Goal: Task Accomplishment & Management: Manage account settings

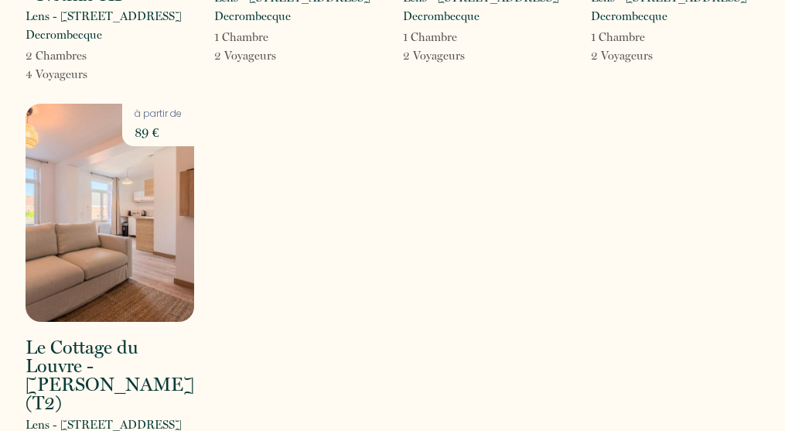
scroll to position [394, 0]
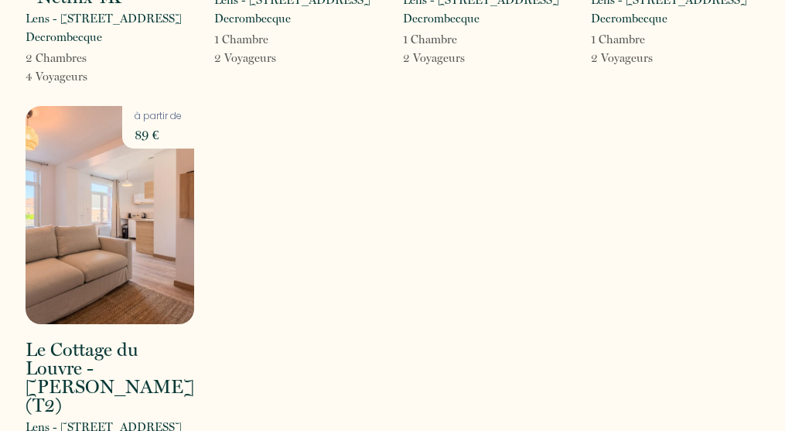
click at [95, 231] on img at bounding box center [110, 215] width 169 height 218
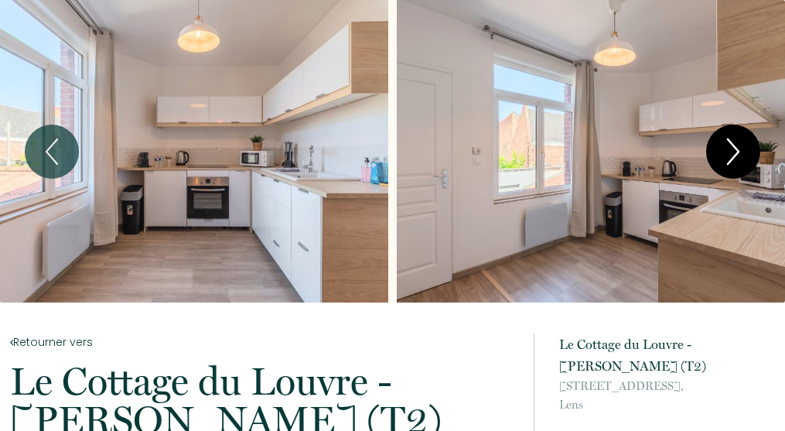
click at [735, 165] on icon "Next" at bounding box center [733, 151] width 32 height 46
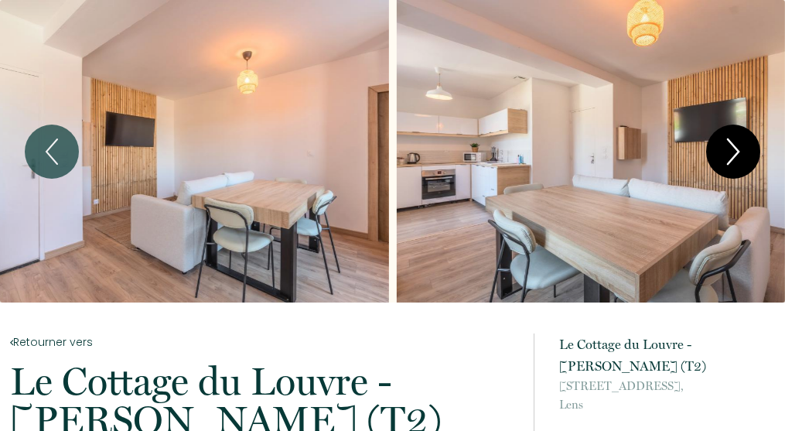
click at [735, 165] on icon "Next" at bounding box center [733, 151] width 32 height 46
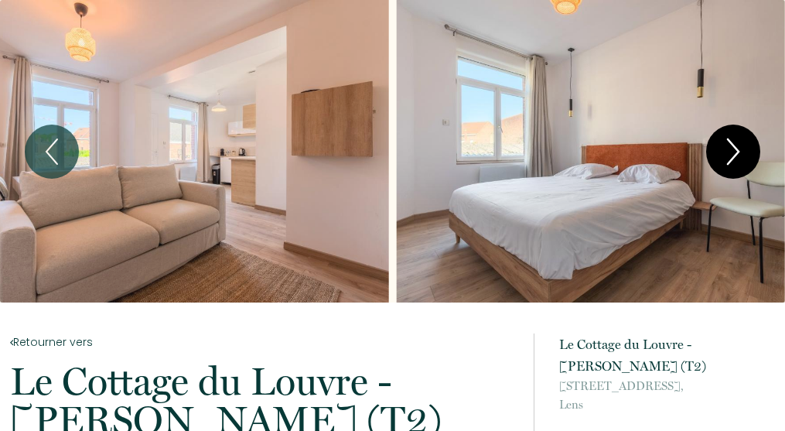
click at [735, 165] on icon "Next" at bounding box center [733, 151] width 32 height 46
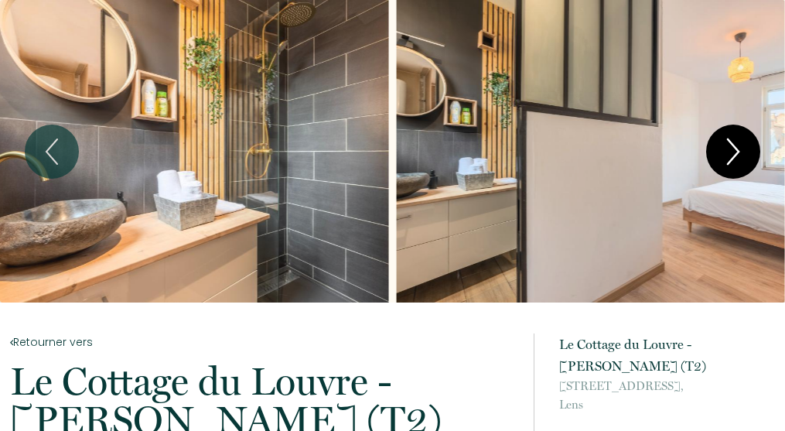
click at [735, 165] on icon "Next" at bounding box center [733, 151] width 32 height 46
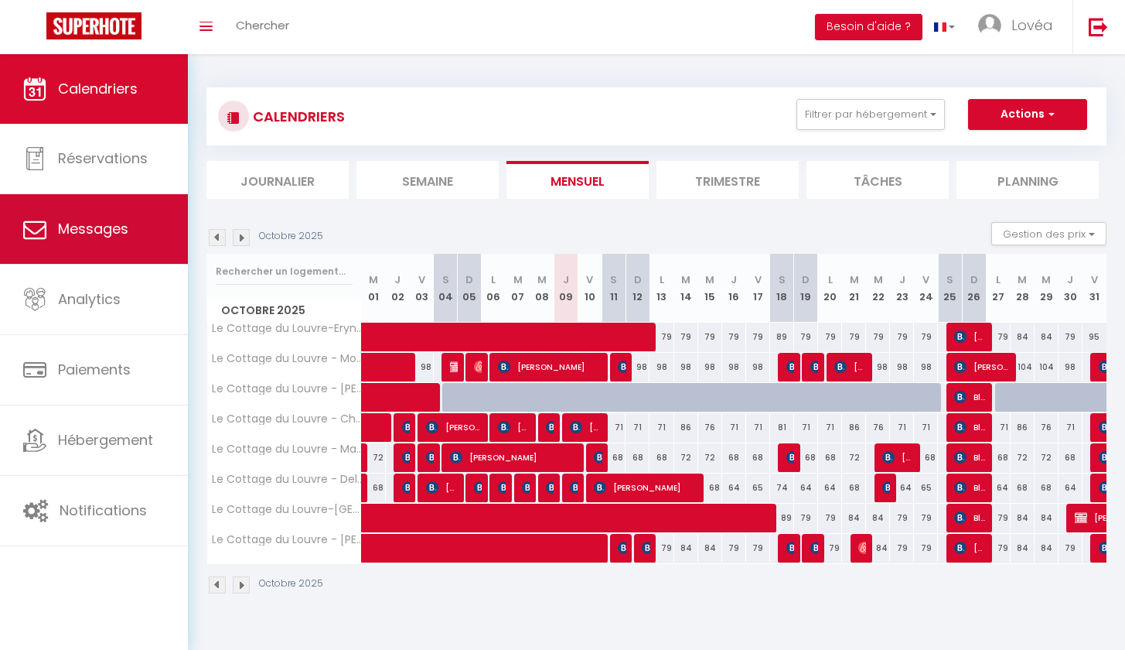
click at [166, 244] on link "Messages" at bounding box center [94, 229] width 188 height 70
select select "message"
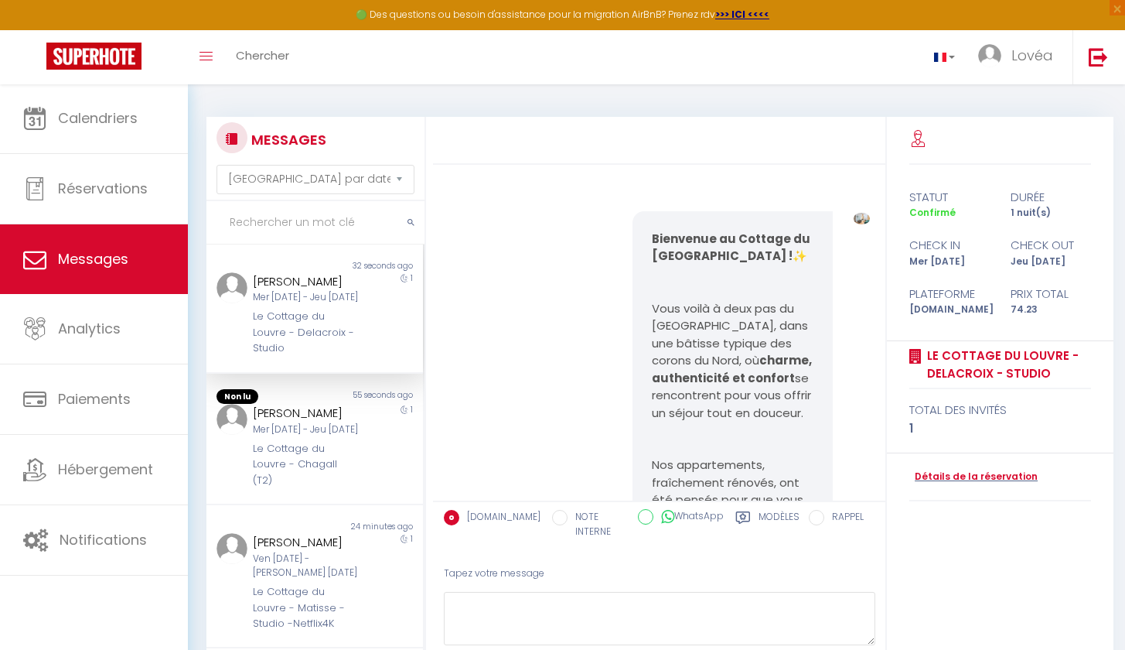
scroll to position [5921, 0]
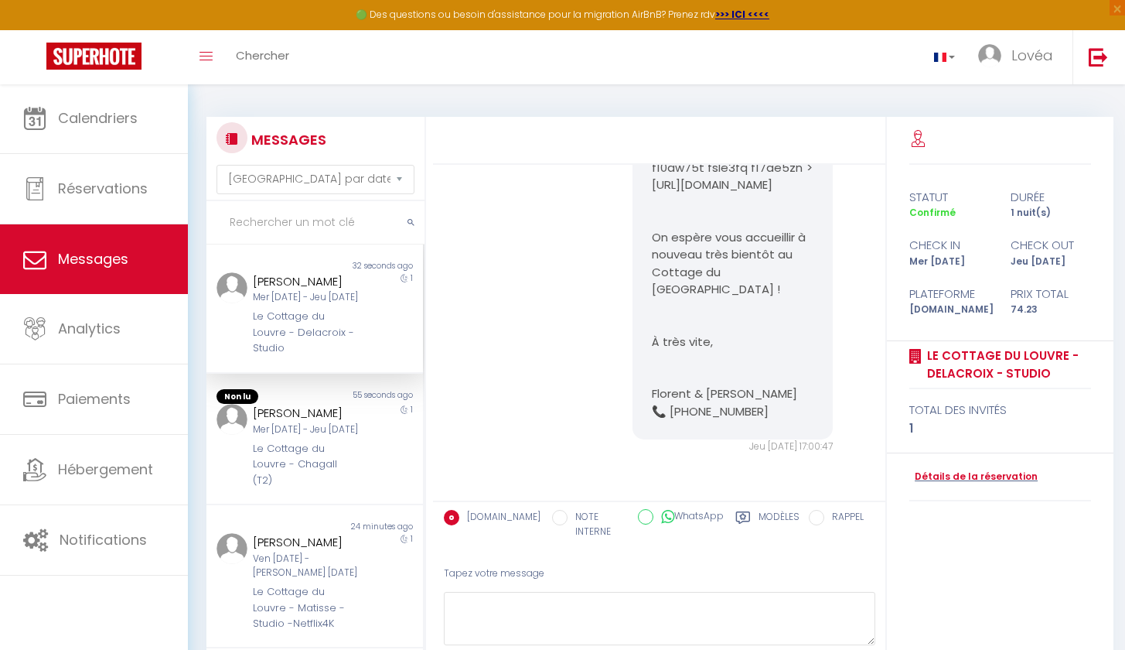
click at [296, 142] on h3 "MESSAGES" at bounding box center [286, 139] width 79 height 35
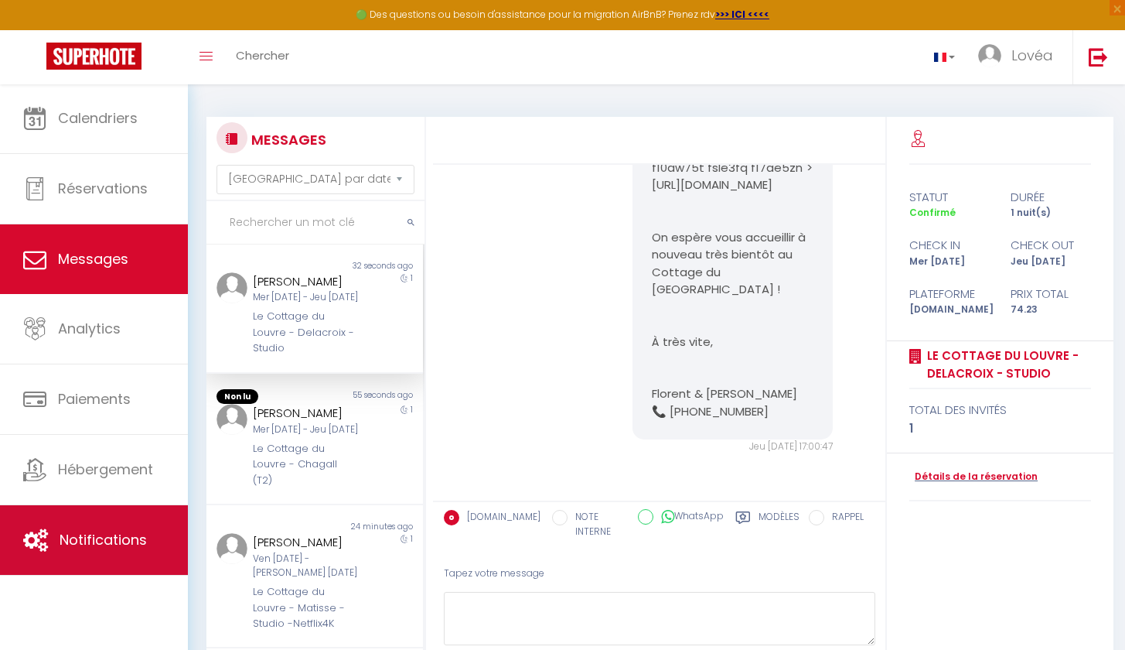
click at [116, 514] on link "Notifications" at bounding box center [94, 540] width 188 height 70
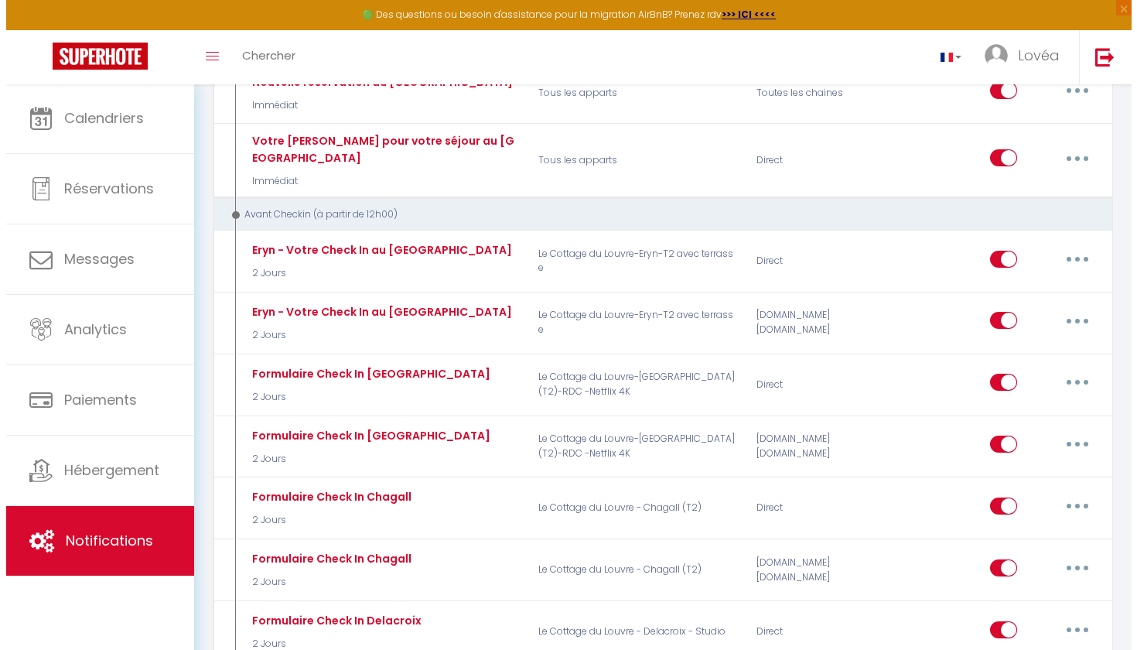
scroll to position [299, 0]
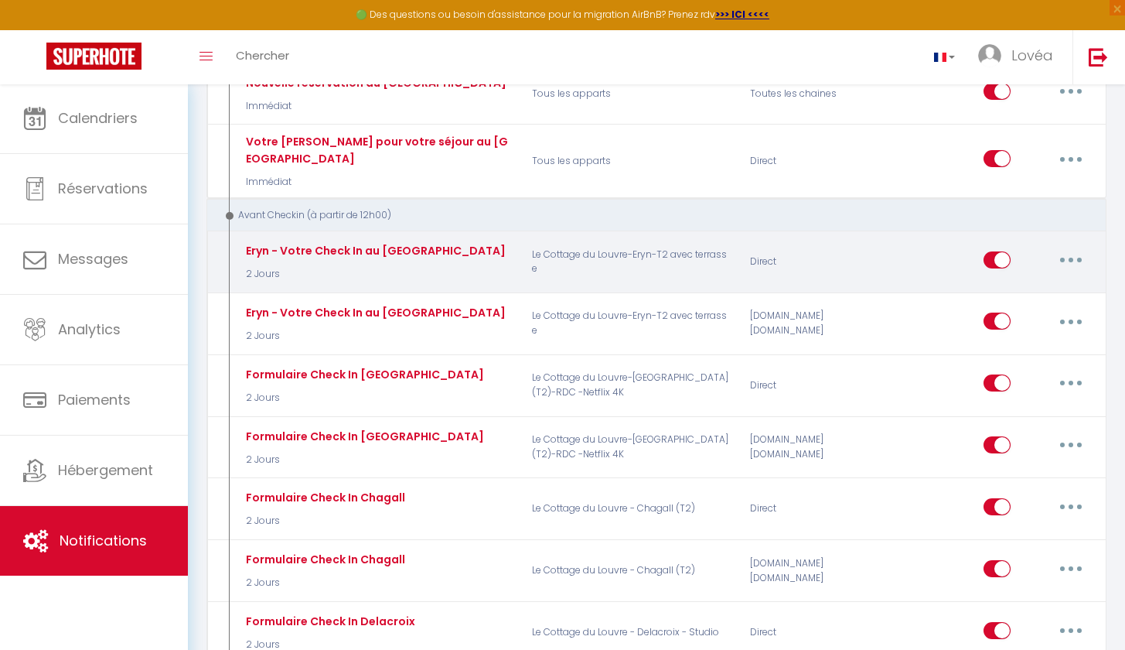
click at [1081, 261] on button "button" at bounding box center [1071, 259] width 43 height 25
click at [1039, 296] on link "Editer" at bounding box center [1031, 295] width 114 height 26
type input "Eryn - Votre Check In au Cottage du Louvre"
select select "2 Jours"
select select
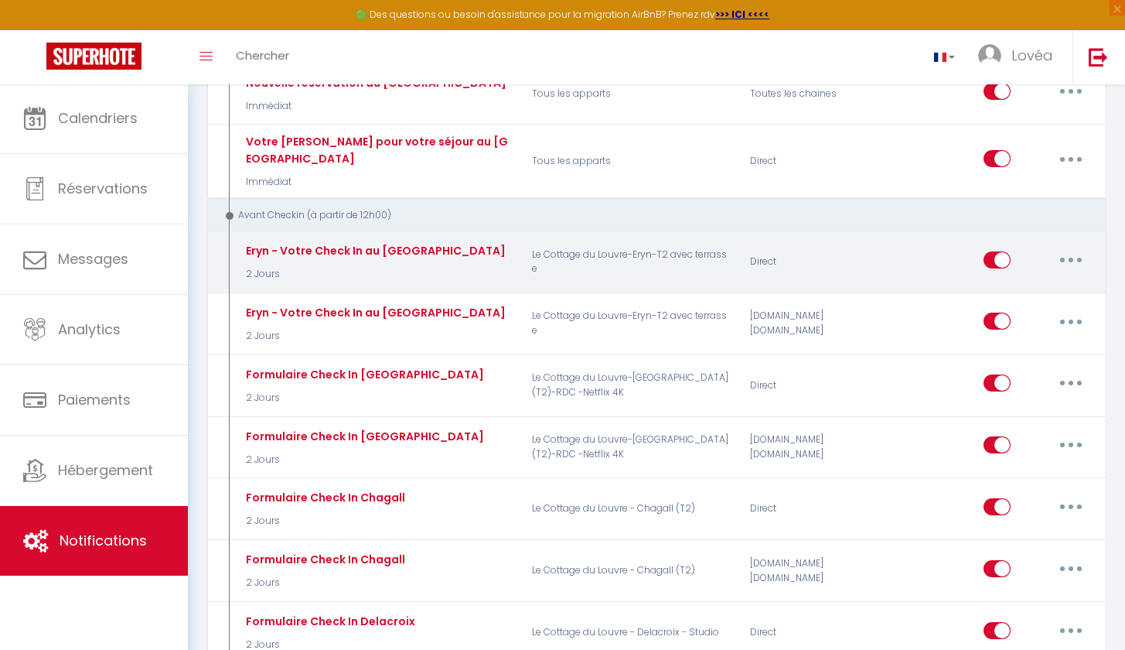
checkbox input "true"
checkbox input "false"
radio input "true"
type input "Votre Check In au Cottage du Louvre"
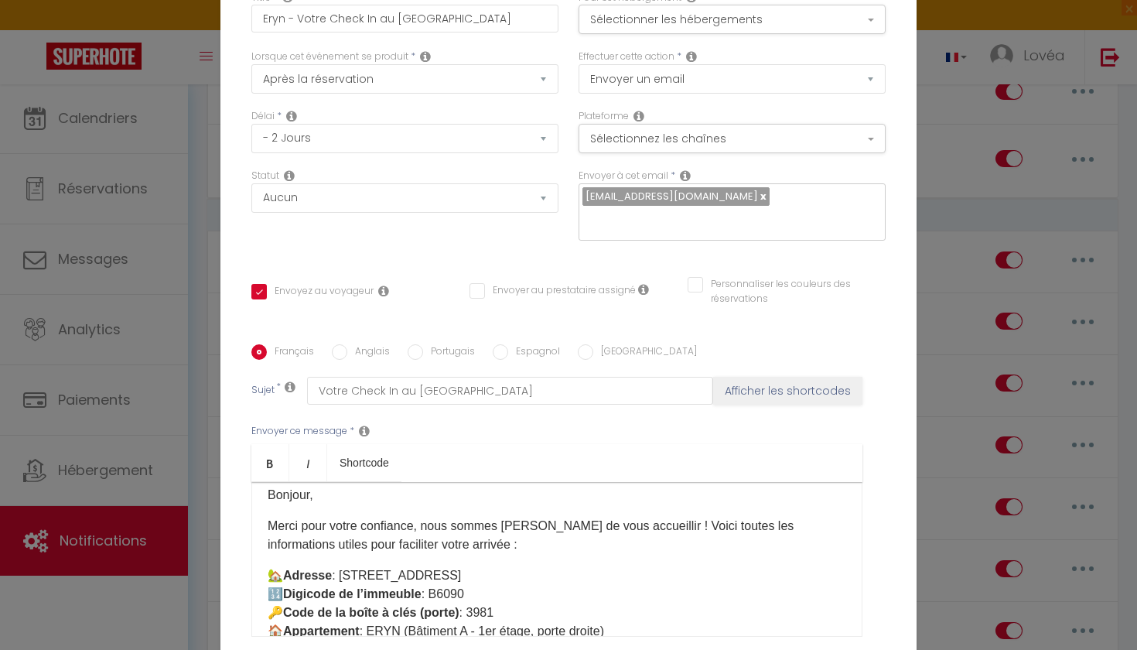
scroll to position [0, 0]
click at [221, 221] on div "Titre * Eryn - Votre Check In au Cottage du Louvre Pour cet hébergement Sélecti…" at bounding box center [568, 345] width 696 height 740
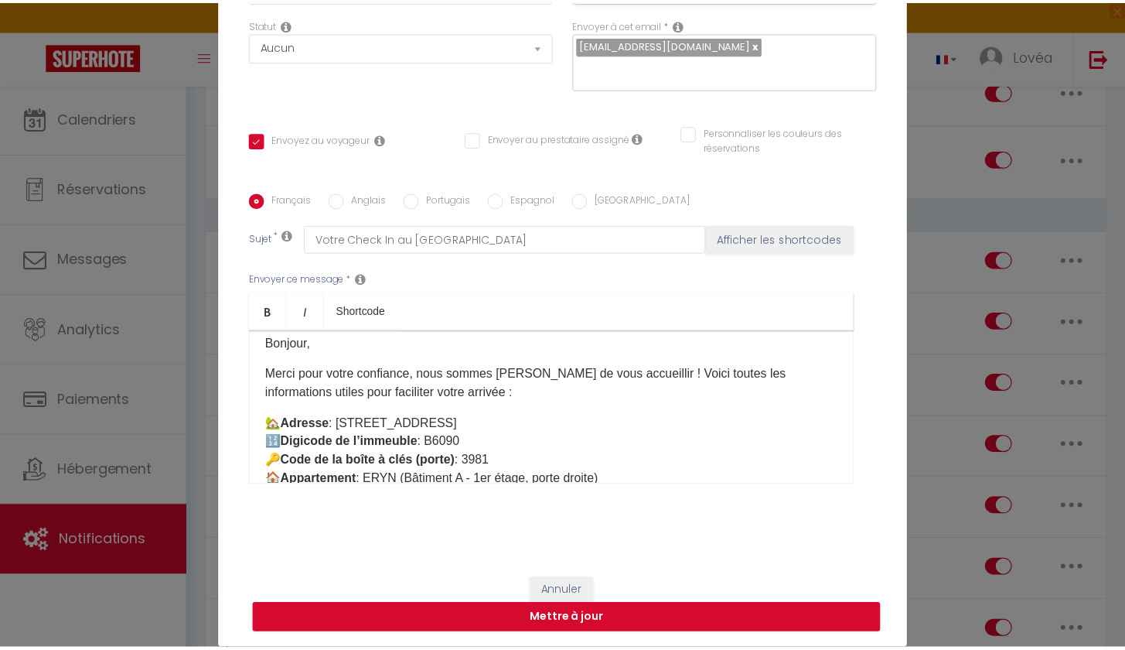
scroll to position [151, 0]
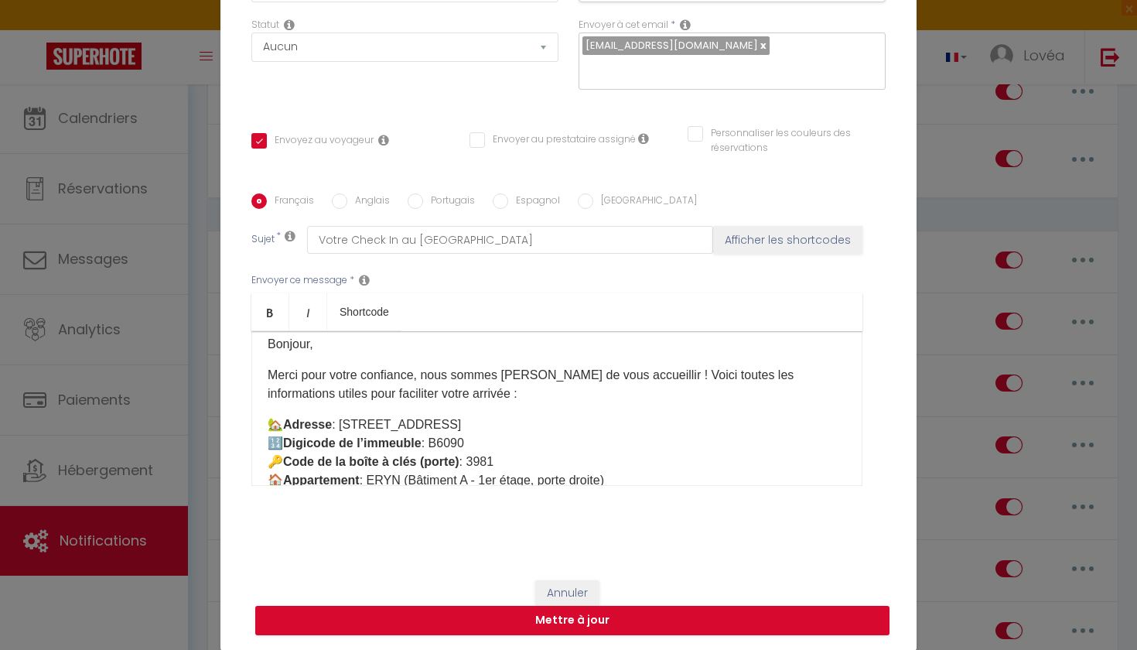
click at [566, 596] on button "Annuler" at bounding box center [567, 593] width 64 height 26
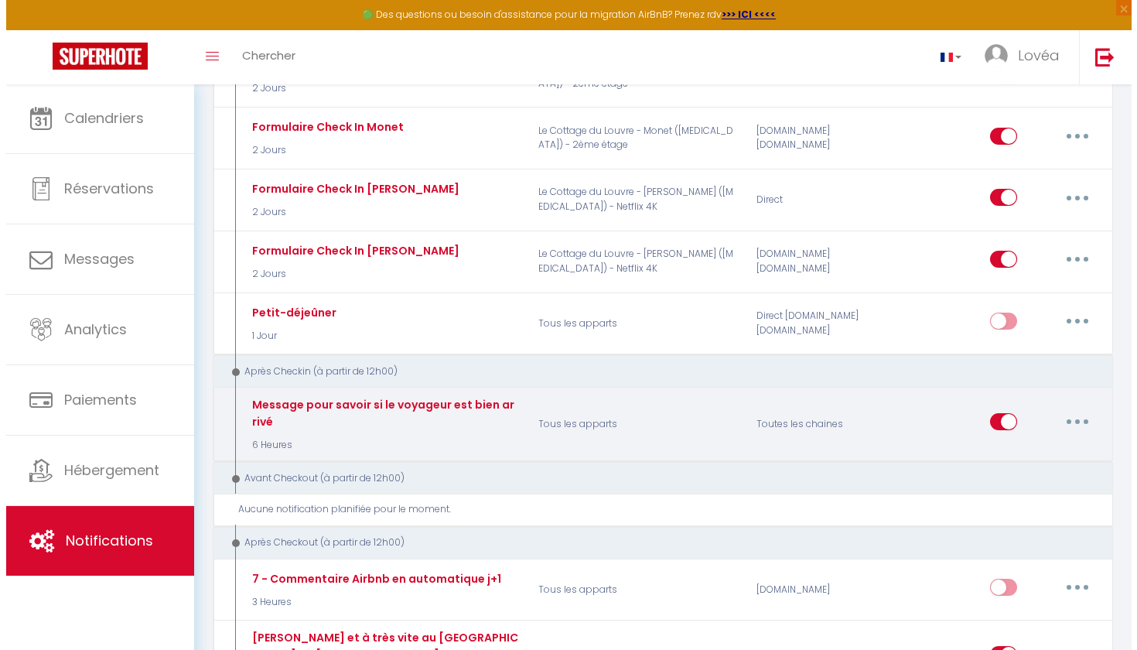
scroll to position [1227, 0]
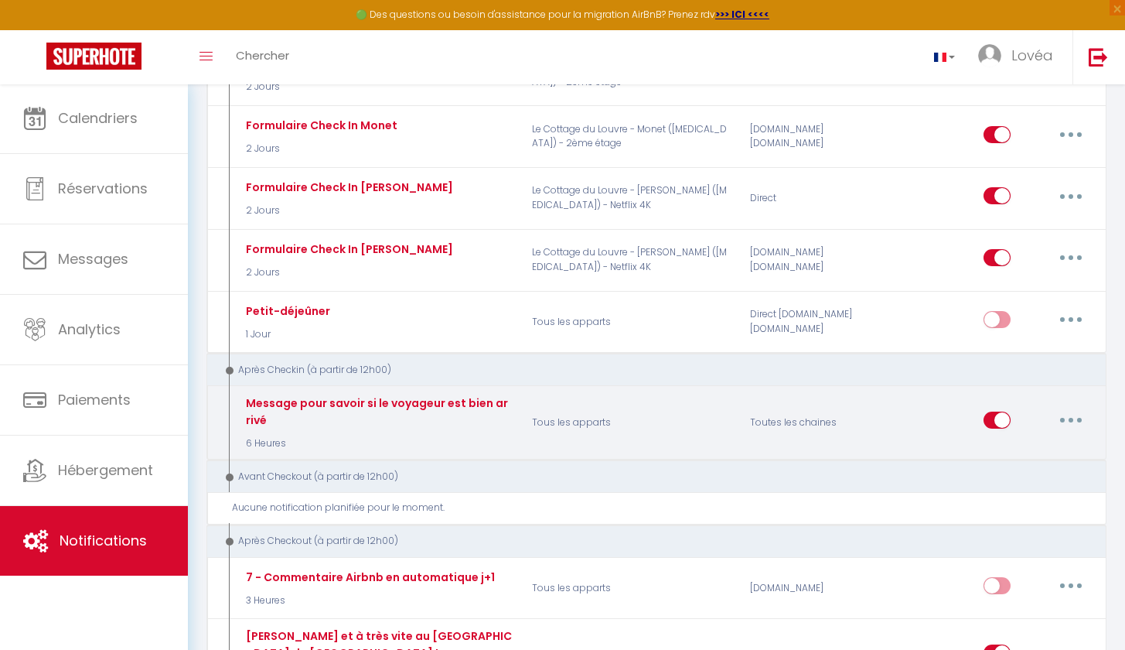
click at [493, 436] on p "6 Heures" at bounding box center [377, 443] width 270 height 15
click at [1073, 408] on button "button" at bounding box center [1071, 420] width 43 height 25
click at [1023, 442] on link "Editer" at bounding box center [1031, 455] width 114 height 26
type input "Message pour savoir si le voyageur est bien arrivé"
select select "3"
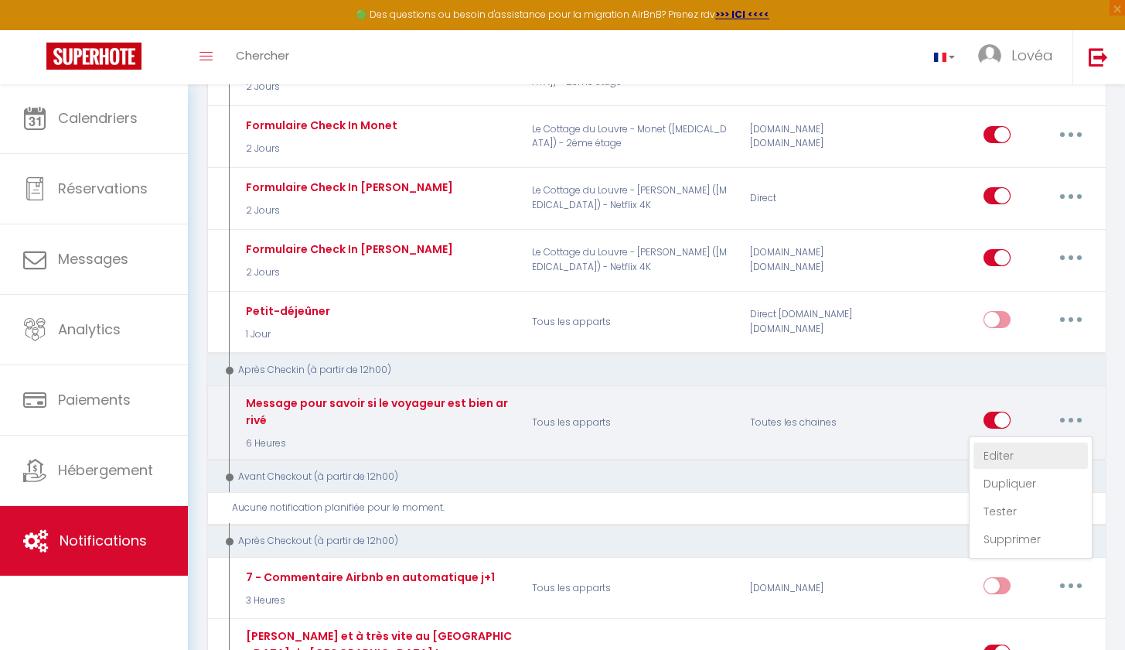
select select "6 Heures"
checkbox input "true"
checkbox input "false"
type input "Êtes-vous bien arrivé ?"
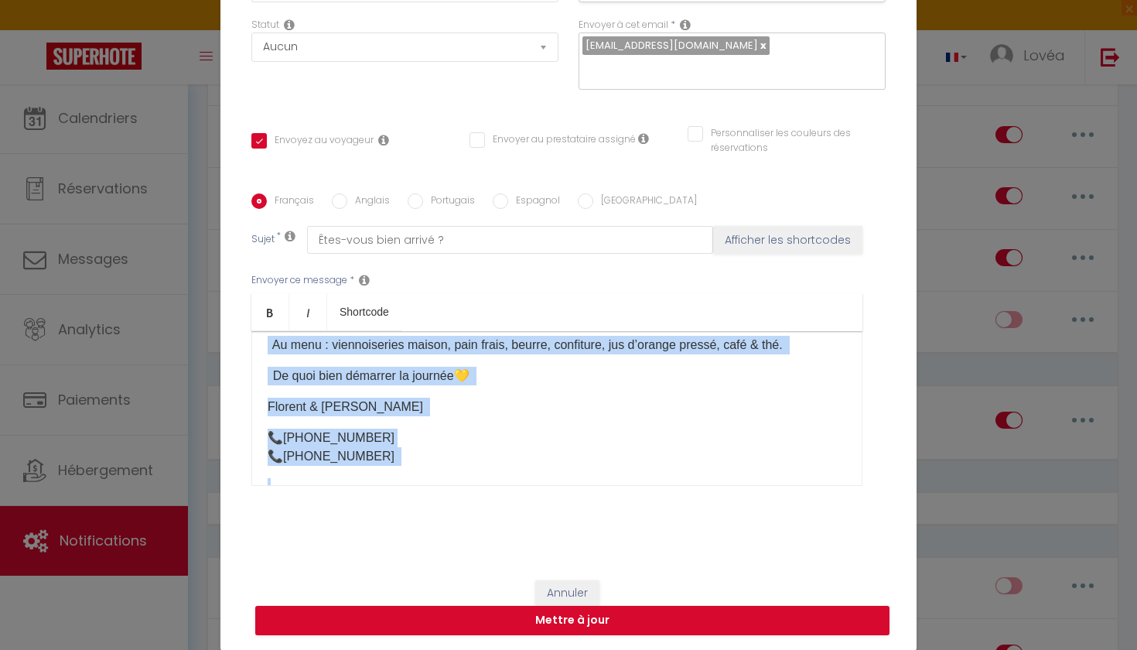
scroll to position [283, 0]
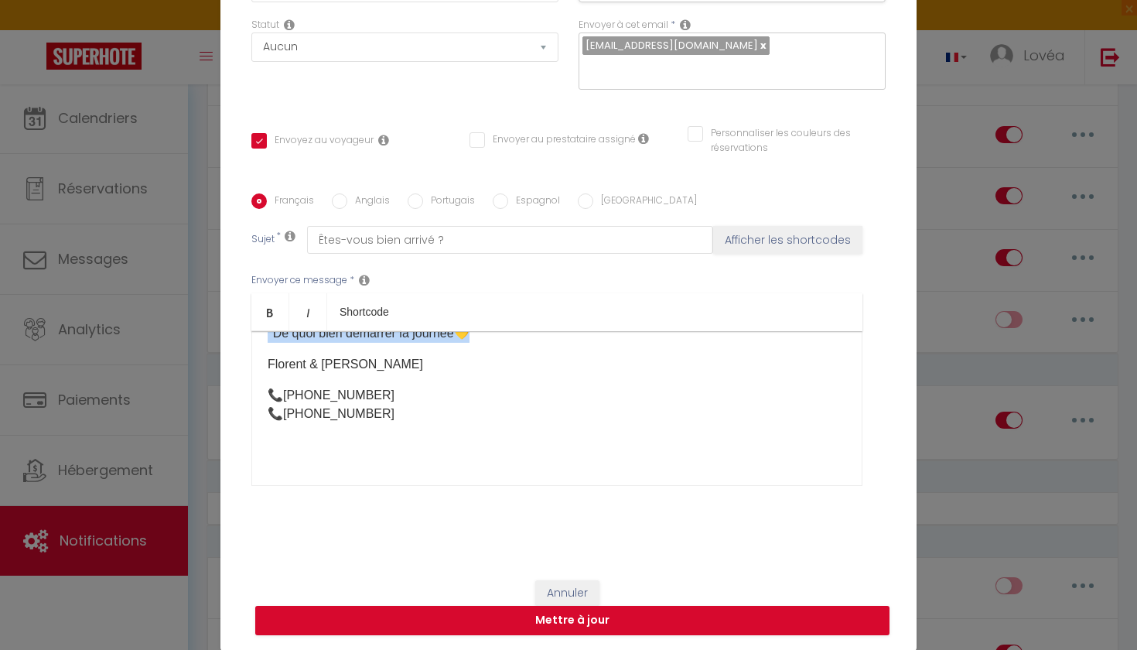
drag, startPoint x: 263, startPoint y: 399, endPoint x: 471, endPoint y: 340, distance: 216.2
click at [471, 340] on div "Bonjour [GUEST:FIRST_NAME], Nous espérons que vous êtes bien arrivé(e) et que v…" at bounding box center [556, 408] width 611 height 155
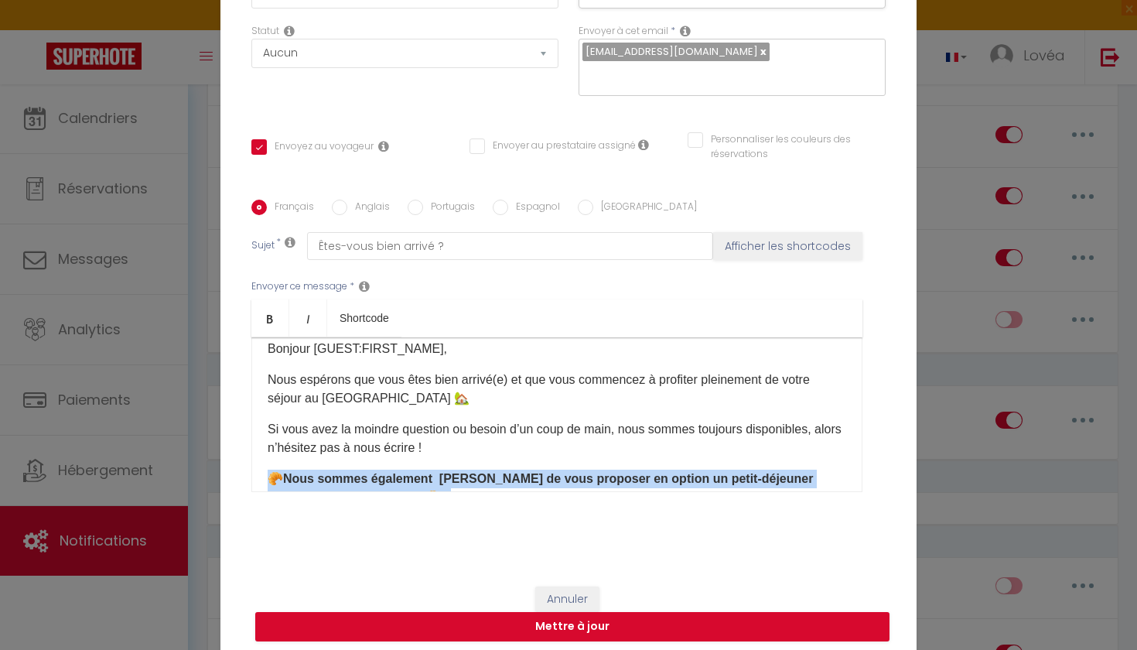
scroll to position [16, 0]
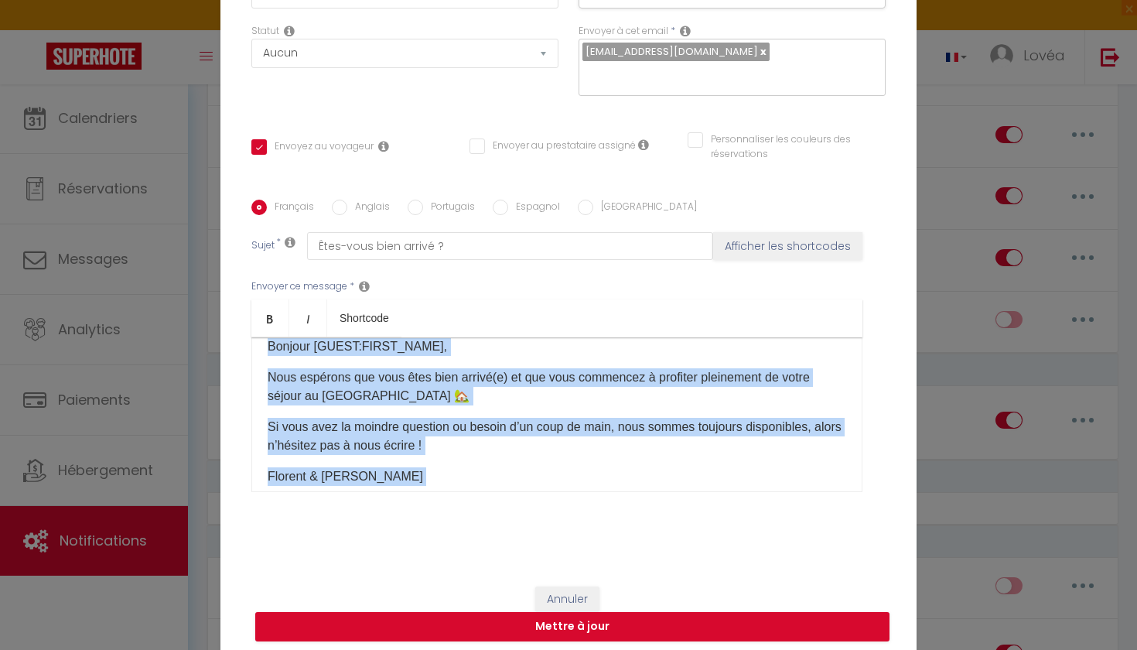
drag, startPoint x: 395, startPoint y: 473, endPoint x: 258, endPoint y: 344, distance: 188.2
click at [258, 344] on div "Bonjour [GUEST:FIRST_NAME], Nous espérons que vous êtes bien arrivé(e) et que v…" at bounding box center [556, 414] width 611 height 155
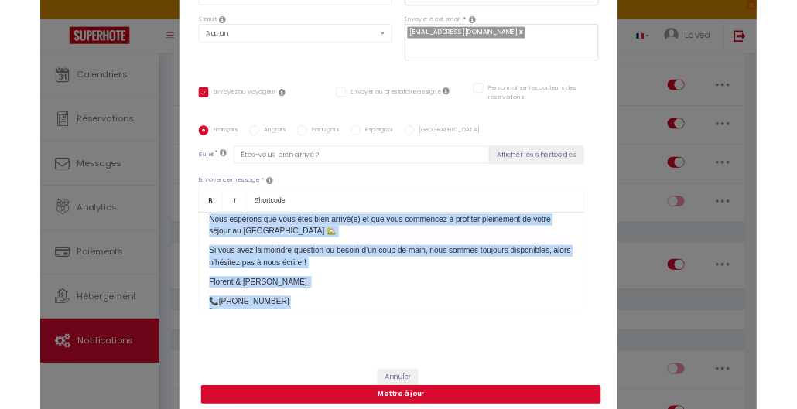
scroll to position [0, 0]
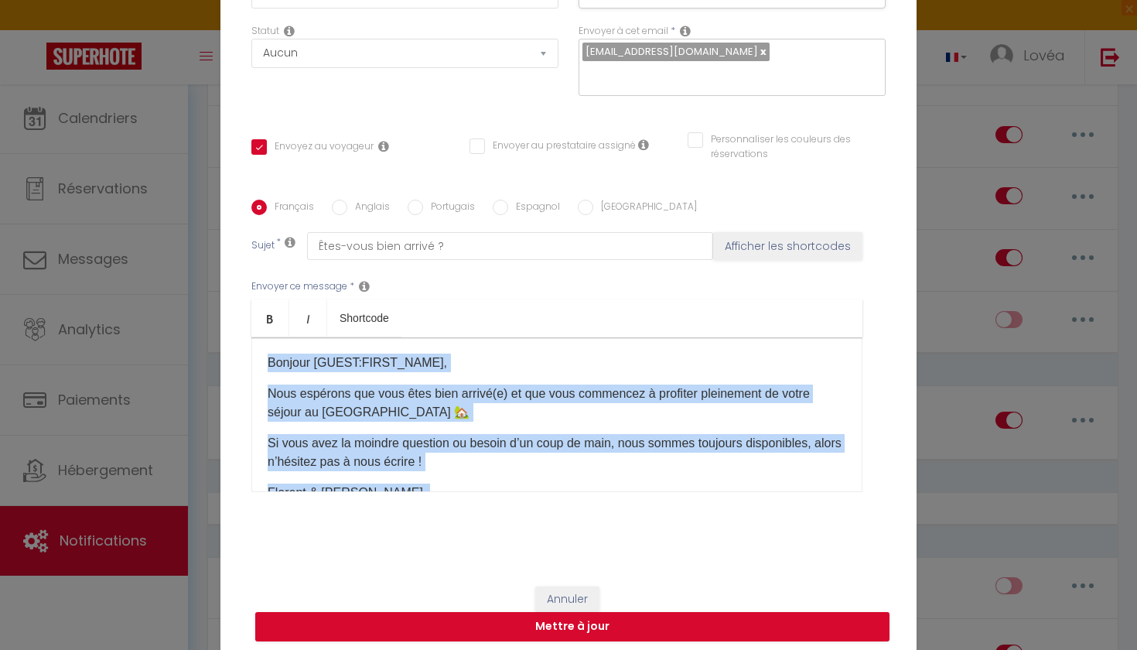
drag, startPoint x: 392, startPoint y: 475, endPoint x: 241, endPoint y: 321, distance: 215.5
click at [247, 321] on div "Français Anglais Portugais Espagnol Italien Sujet * Êtes-vous bien arrivé ? Aff…" at bounding box center [568, 356] width 642 height 312
copy div "Bonjour [GUEST:FIRST_NAME], Nous espérons que vous êtes bien arrivé(e) et que v…"
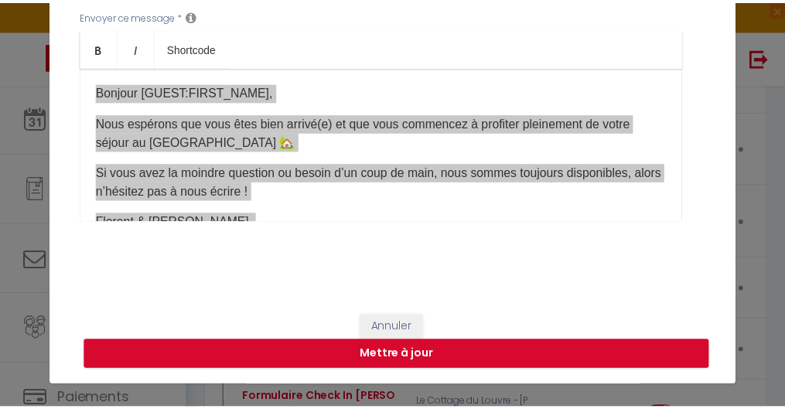
scroll to position [474, 0]
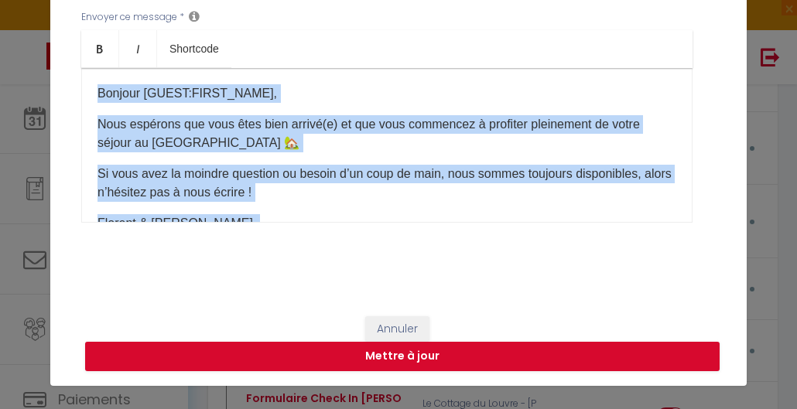
drag, startPoint x: 408, startPoint y: 44, endPoint x: 450, endPoint y: 202, distance: 163.4
click at [450, 202] on div "Bonjour [GUEST:FIRST_NAME], Nous espérons que vous êtes bien arrivé(e) et que v…" at bounding box center [386, 145] width 611 height 155
click at [400, 325] on button "Annuler" at bounding box center [397, 329] width 64 height 26
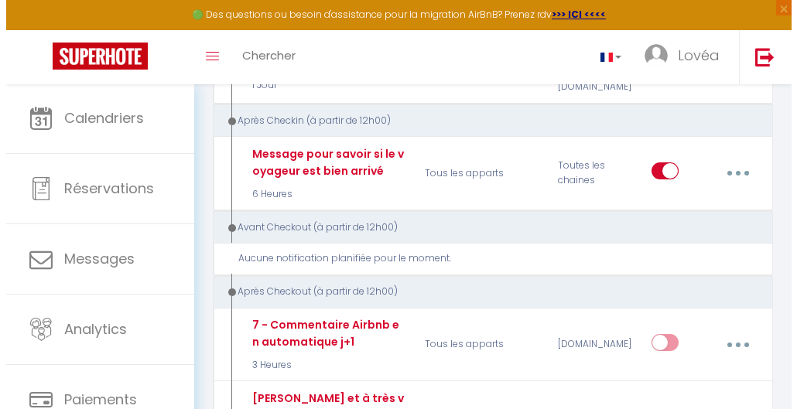
scroll to position [1695, 0]
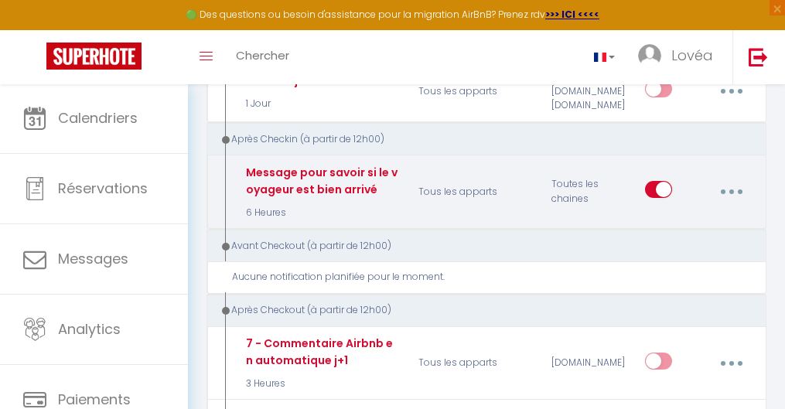
click at [735, 177] on button "button" at bounding box center [731, 191] width 41 height 29
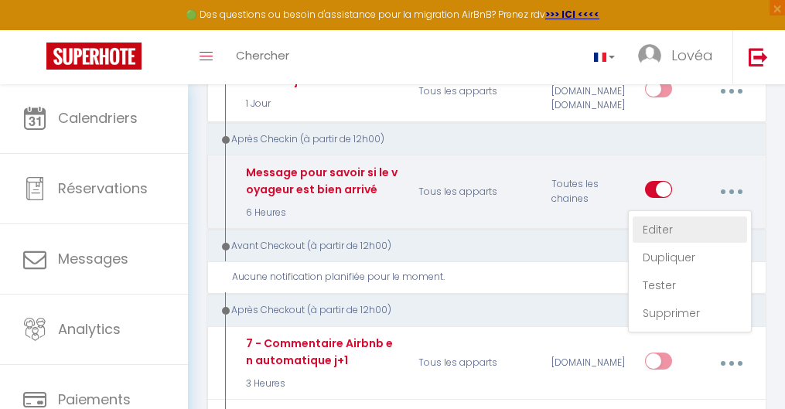
click at [693, 217] on link "Editer" at bounding box center [690, 230] width 114 height 26
checkbox input "true"
checkbox input "false"
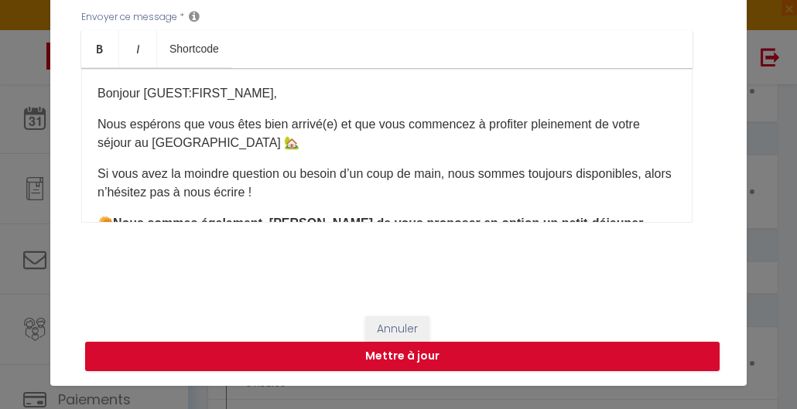
click at [408, 168] on p "Si vous avez la moindre question ou besoin d’un coup de main, nous sommes toujo…" at bounding box center [386, 183] width 579 height 37
drag, startPoint x: 331, startPoint y: 174, endPoint x: 435, endPoint y: 173, distance: 103.6
click at [435, 173] on p "Si vous avez la moindre question ou besoin d’un coup de main, nous sommes toujo…" at bounding box center [386, 183] width 579 height 37
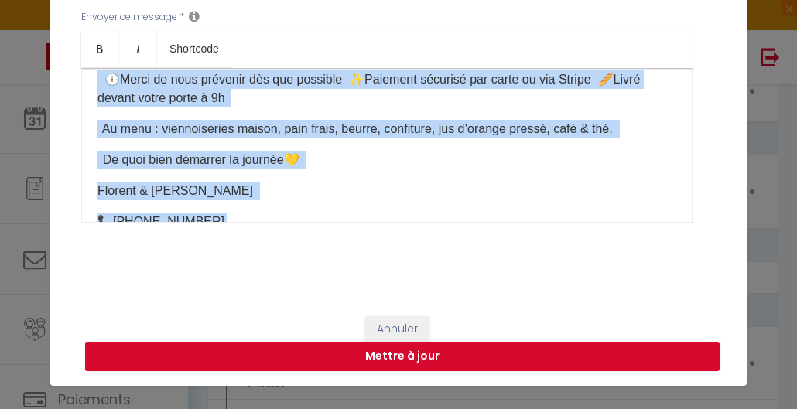
scroll to position [283, 0]
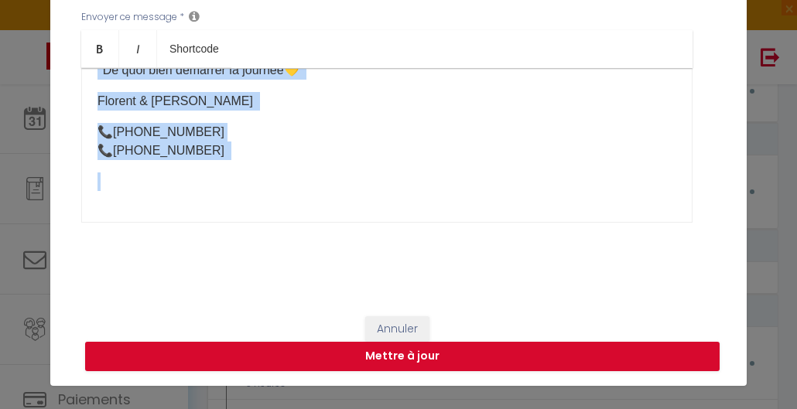
drag, startPoint x: 94, startPoint y: 142, endPoint x: 287, endPoint y: 209, distance: 204.0
click at [287, 209] on div "Bonjour [GUEST:FIRST_NAME], Nous espérons que vous êtes bien arrivé(e) et que v…" at bounding box center [386, 145] width 611 height 155
click at [252, 103] on p "Florent & [PERSON_NAME]" at bounding box center [386, 101] width 579 height 19
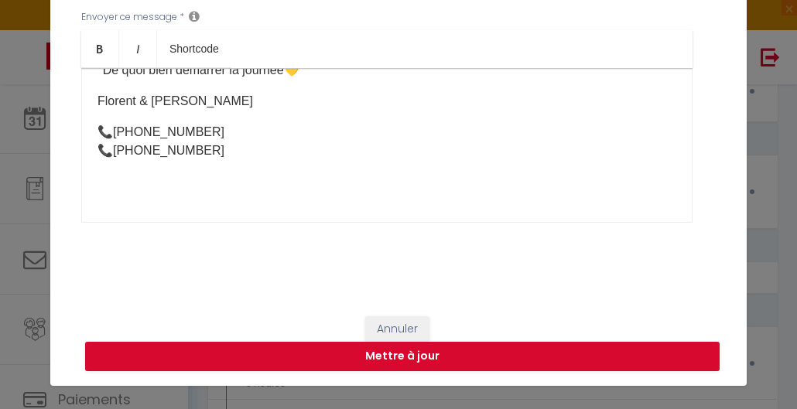
click at [324, 76] on p "De quoi bien démarrer la journée 💛" at bounding box center [386, 70] width 579 height 19
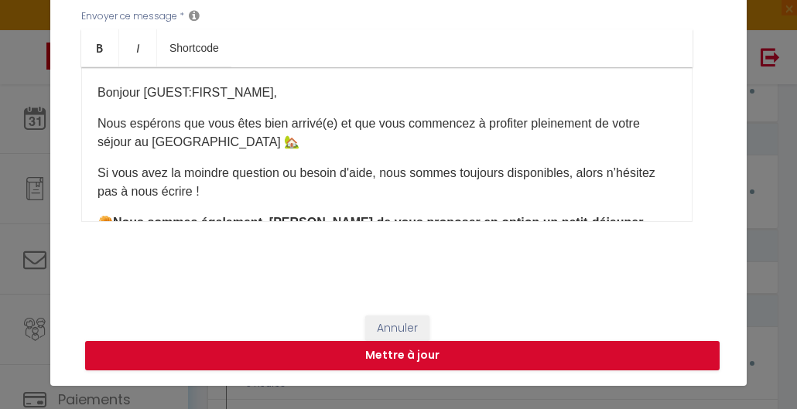
scroll to position [474, 0]
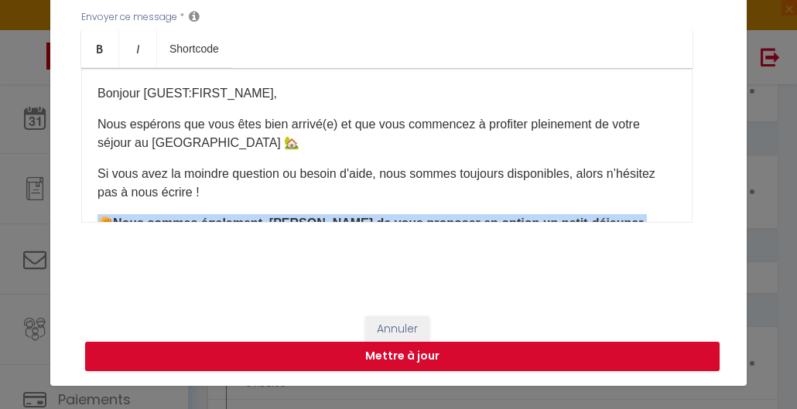
click at [85, 217] on div "Bonjour [GUEST:FIRST_NAME], Nous espérons que vous êtes bien arrivé(e) et que v…" at bounding box center [386, 145] width 611 height 155
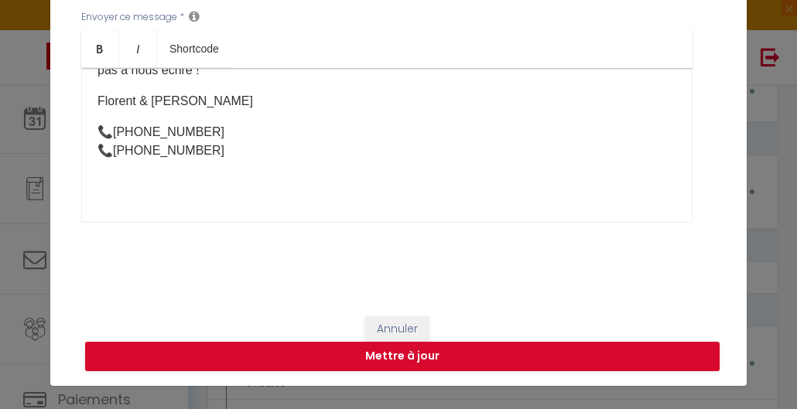
scroll to position [122, 0]
click at [309, 364] on button "Mettre à jour" at bounding box center [402, 356] width 634 height 29
checkbox input "true"
checkbox input "false"
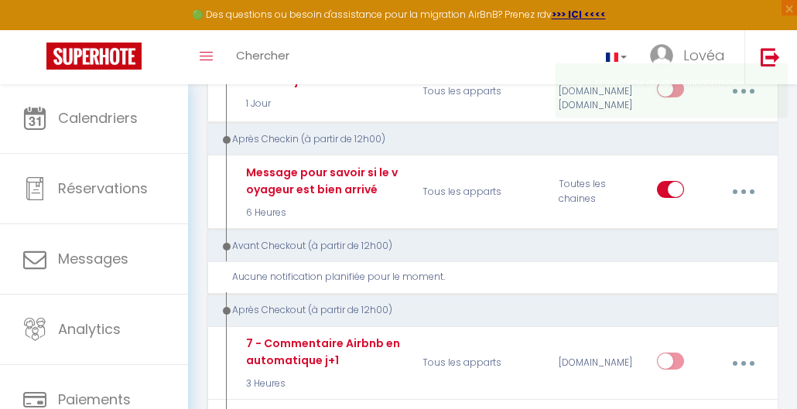
scroll to position [0, 0]
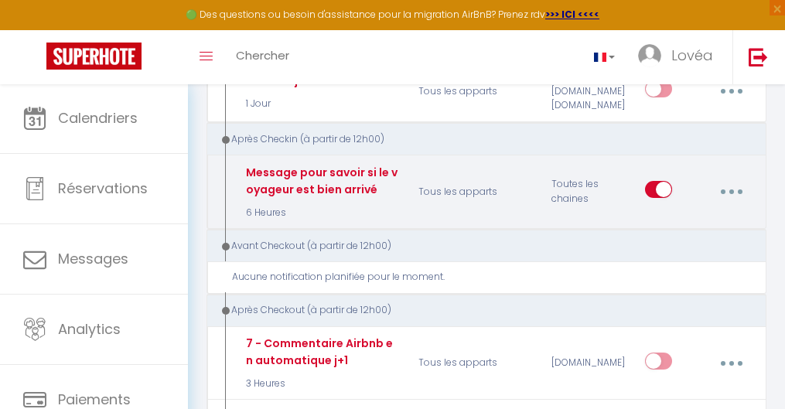
click at [729, 177] on button "button" at bounding box center [731, 191] width 41 height 29
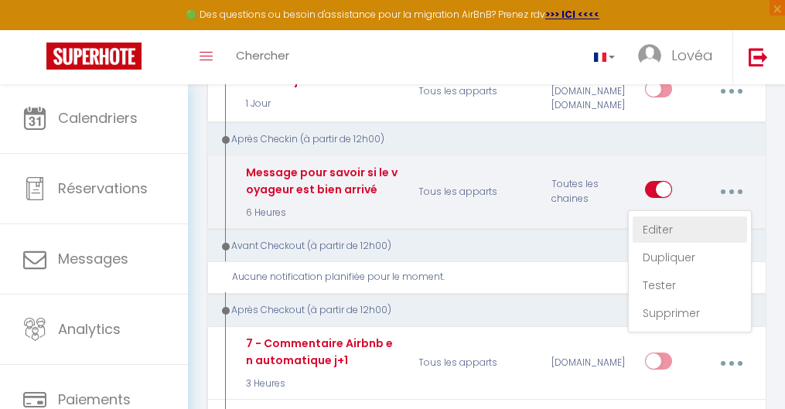
click at [679, 217] on link "Editer" at bounding box center [690, 230] width 114 height 26
type input "Message pour savoir si le voyageur est bien arrivé"
select select "3"
select select "6 Heures"
select select
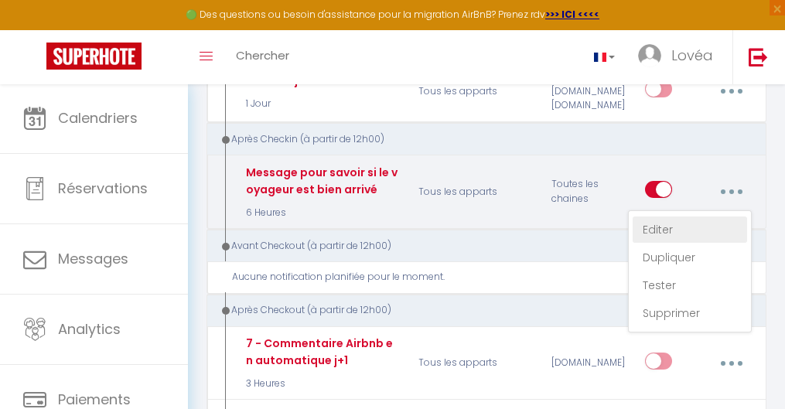
checkbox input "true"
checkbox input "false"
radio input "true"
type input "Êtes-vous bien arrivé ?"
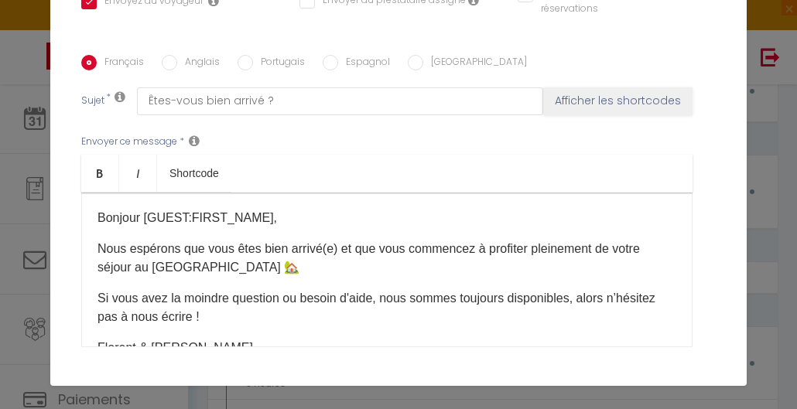
scroll to position [343, 0]
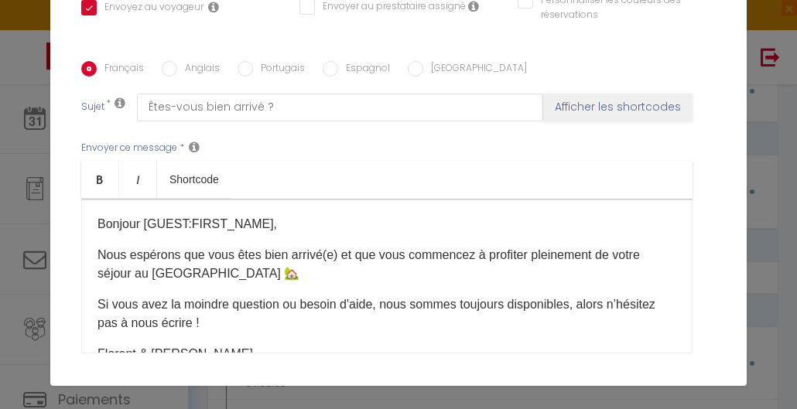
click at [162, 64] on input "Anglais" at bounding box center [169, 68] width 15 height 15
radio input "true"
checkbox input "true"
checkbox input "false"
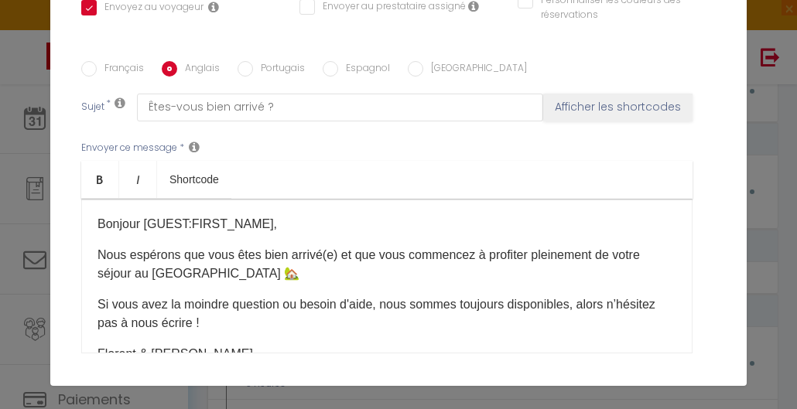
type input "Did you arrive well ?"
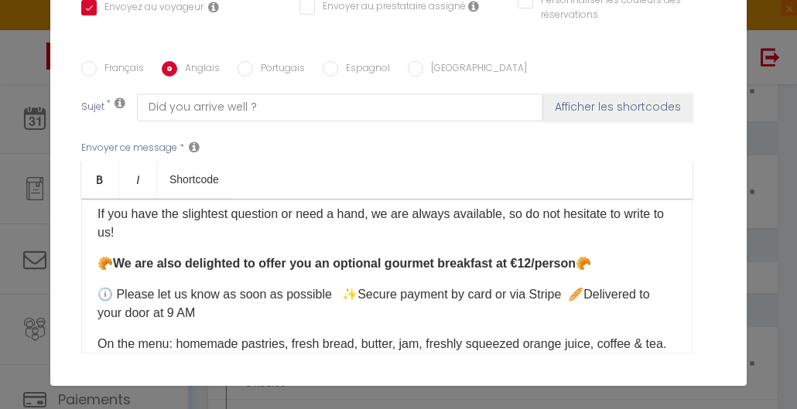
scroll to position [81, 0]
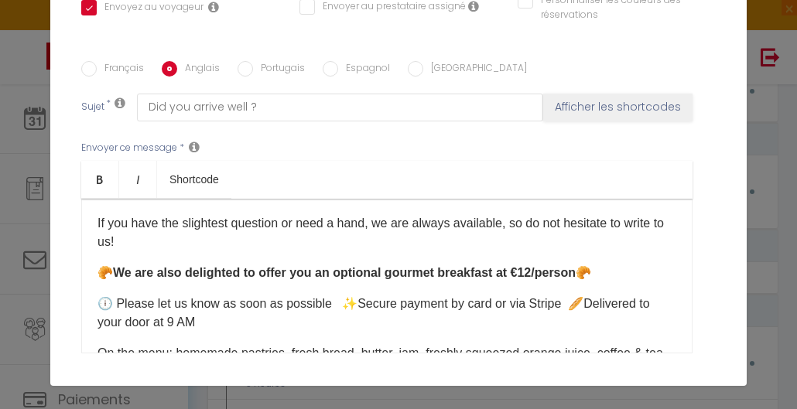
click at [353, 219] on p "If you have the slightest question or need a hand, we are always available, so …" at bounding box center [386, 232] width 579 height 37
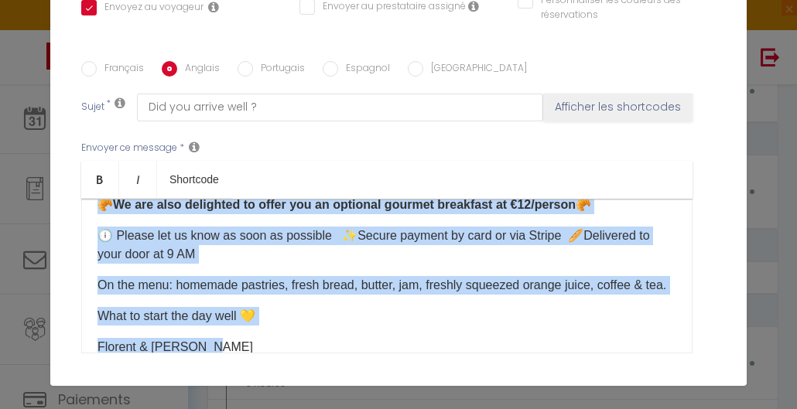
scroll to position [168, 0]
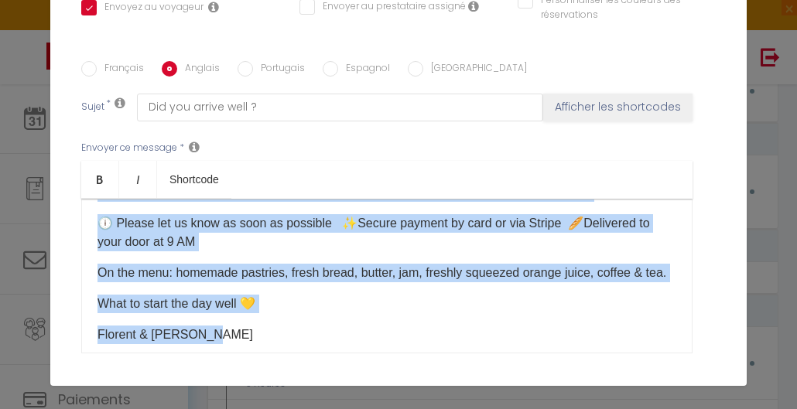
drag, startPoint x: 97, startPoint y: 217, endPoint x: 286, endPoint y: 357, distance: 235.6
click at [287, 357] on div "Envoyer ce message * Bold Italic Shortcode Rich text editor Hello [GUEST:FIRST_…" at bounding box center [398, 246] width 634 height 251
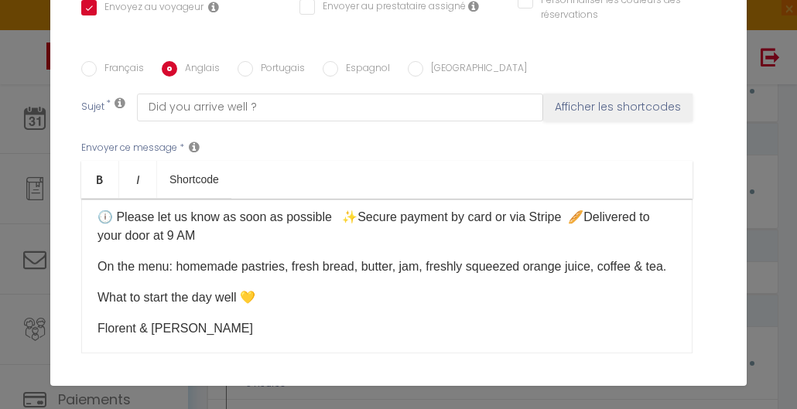
click at [285, 276] on p "On the menu: homemade pastries, fresh bread, butter, jam, freshly squeezed oran…" at bounding box center [386, 267] width 579 height 19
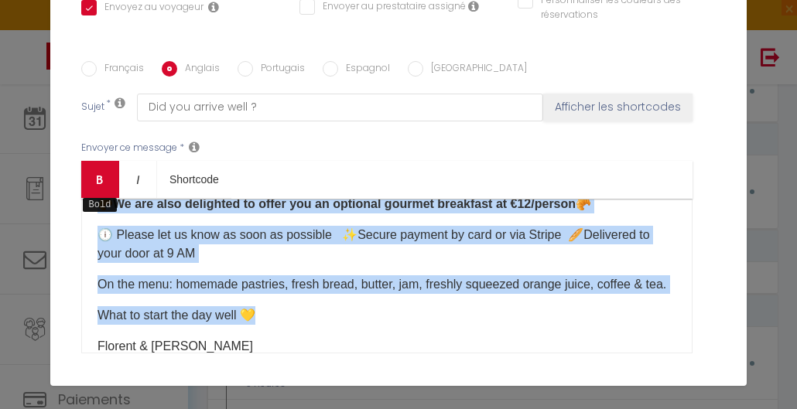
scroll to position [122, 0]
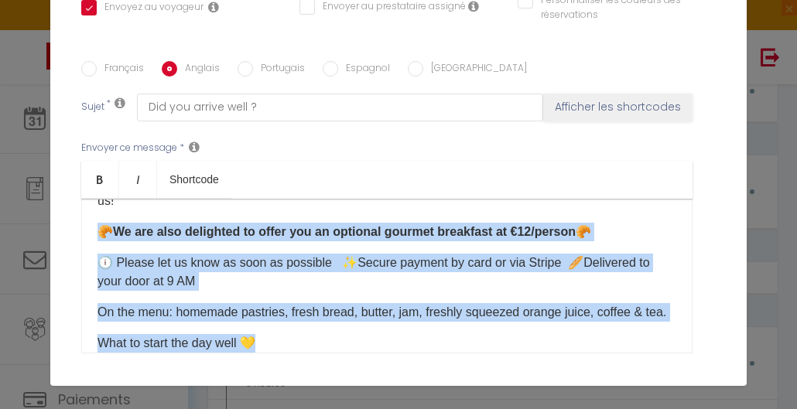
drag, startPoint x: 285, startPoint y: 312, endPoint x: 89, endPoint y: 231, distance: 211.9
click at [89, 231] on div "Hello [GUEST:FIRST_NAME], We hope that you have arrived safely and that you sta…" at bounding box center [386, 276] width 611 height 155
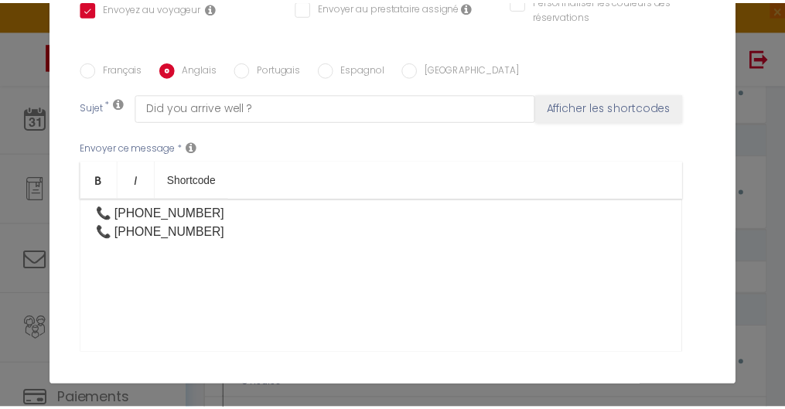
scroll to position [474, 0]
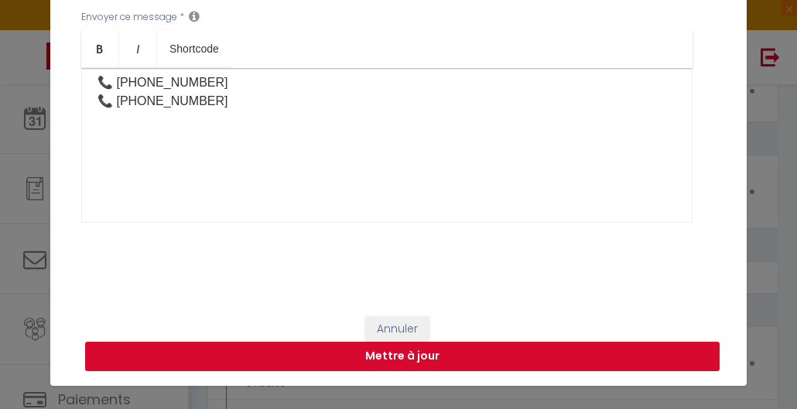
click at [452, 347] on button "Mettre à jour" at bounding box center [402, 356] width 634 height 29
checkbox input "true"
checkbox input "false"
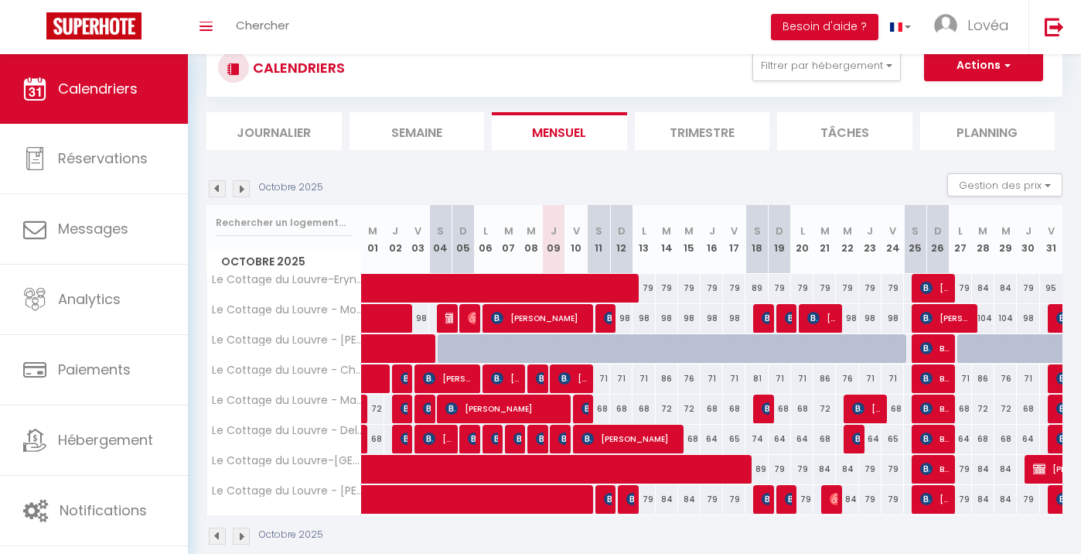
scroll to position [60, 0]
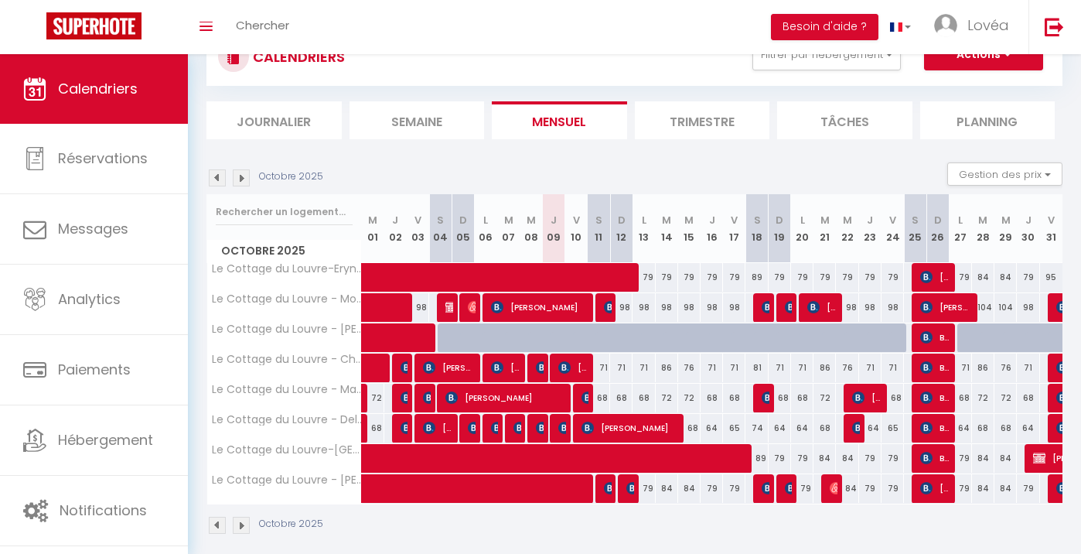
click at [584, 392] on img at bounding box center [588, 397] width 12 height 12
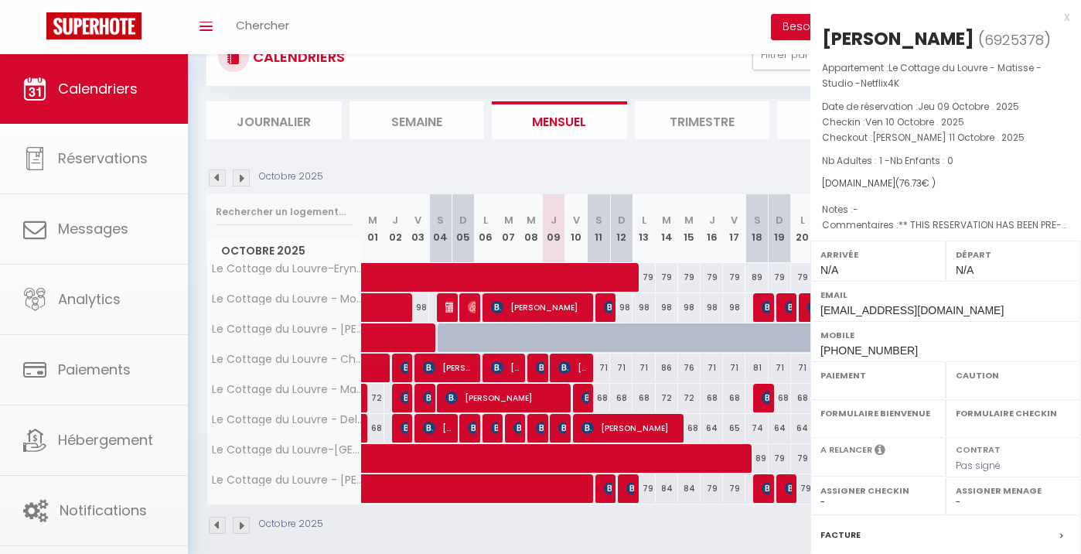
select select "OK"
select select "KO"
select select "0"
select select "1"
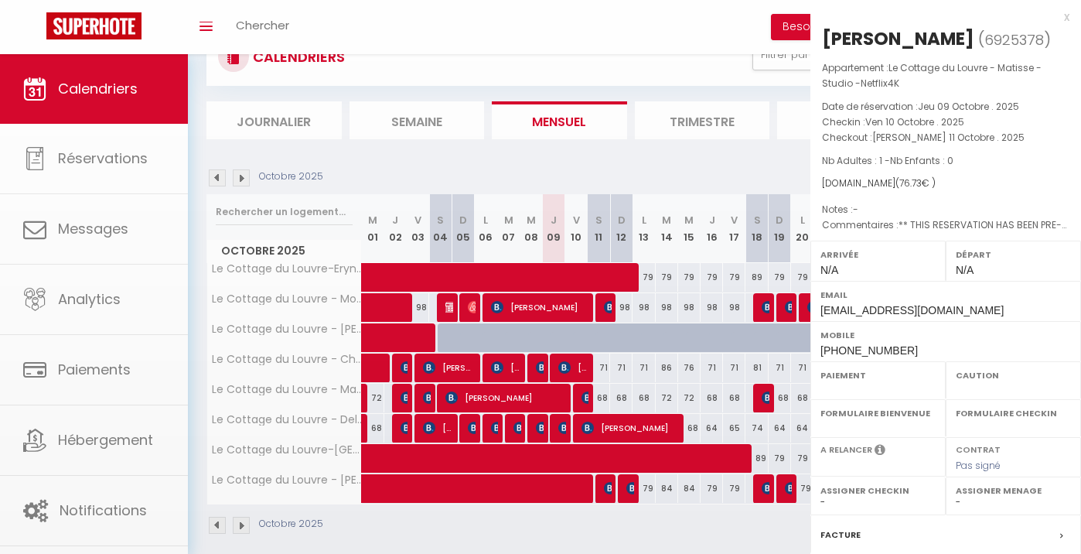
select select
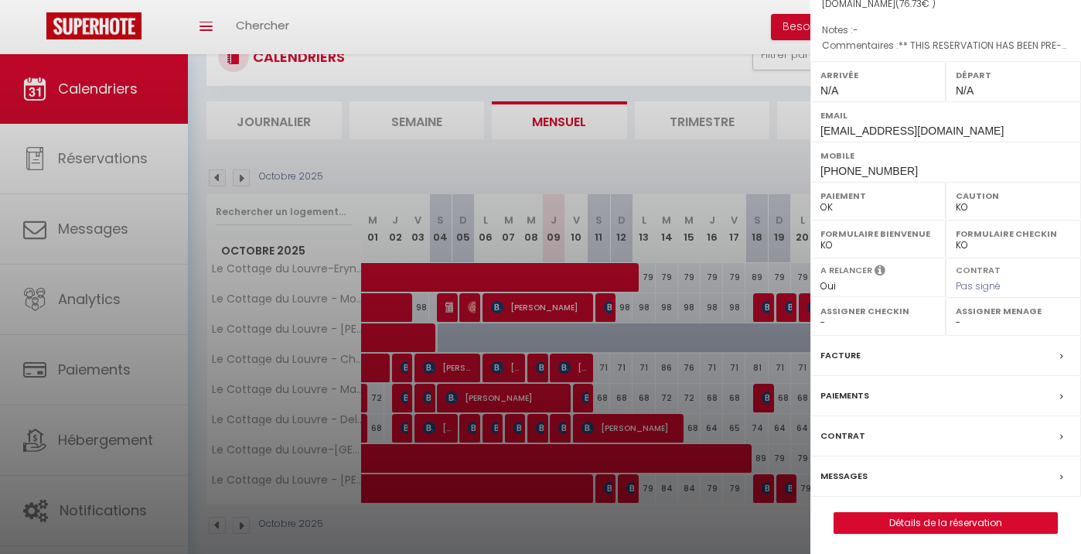
scroll to position [178, 0]
click at [923, 351] on div "Facture" at bounding box center [946, 357] width 271 height 40
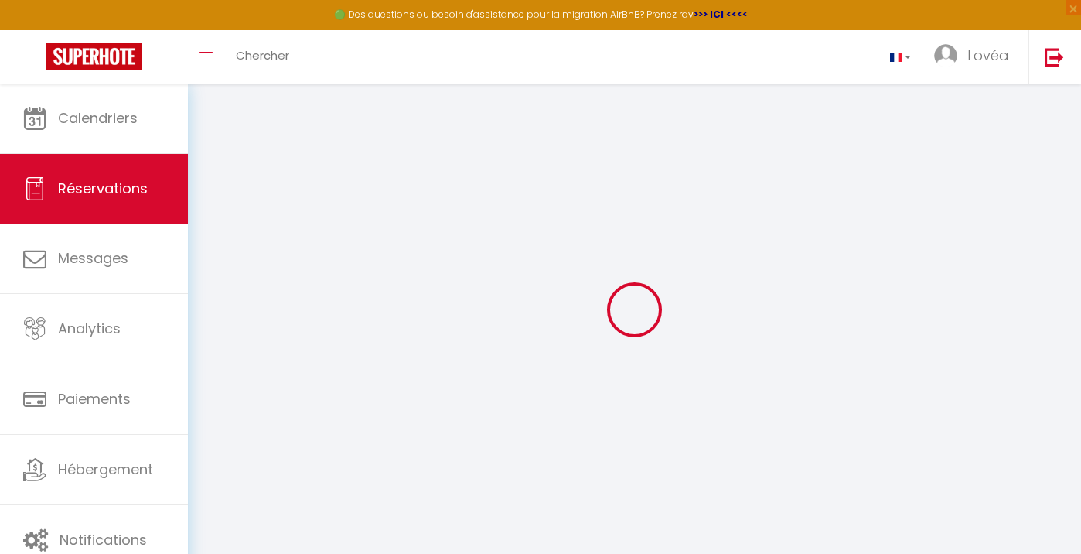
select select "cleaning"
select select "taxes"
select select
checkbox input "false"
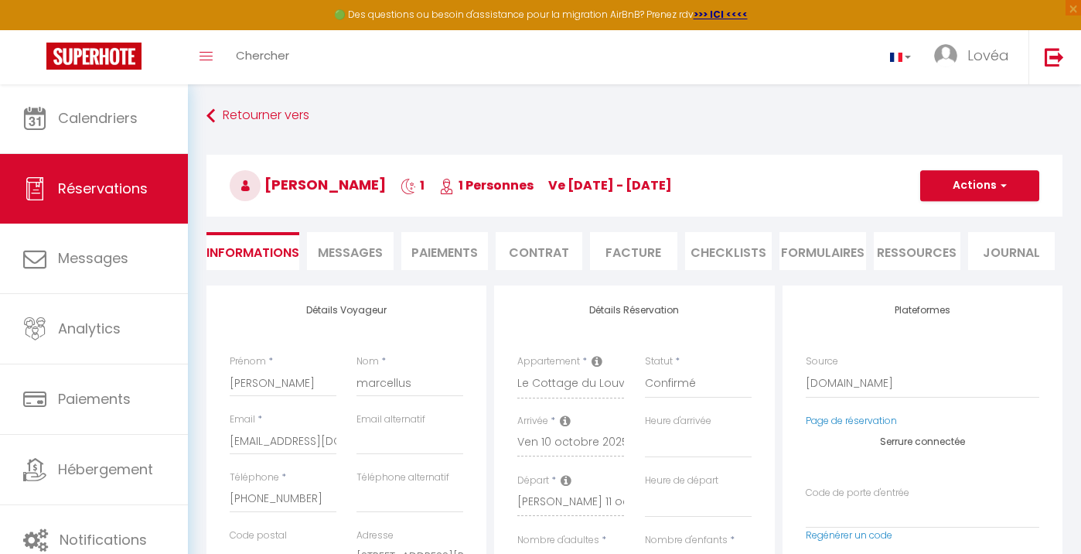
select select
checkbox input "false"
type textarea "** THIS RESERVATION HAS BEEN PRE-PAID ** BOOKING NOTE : Payment charge is EUR 1…"
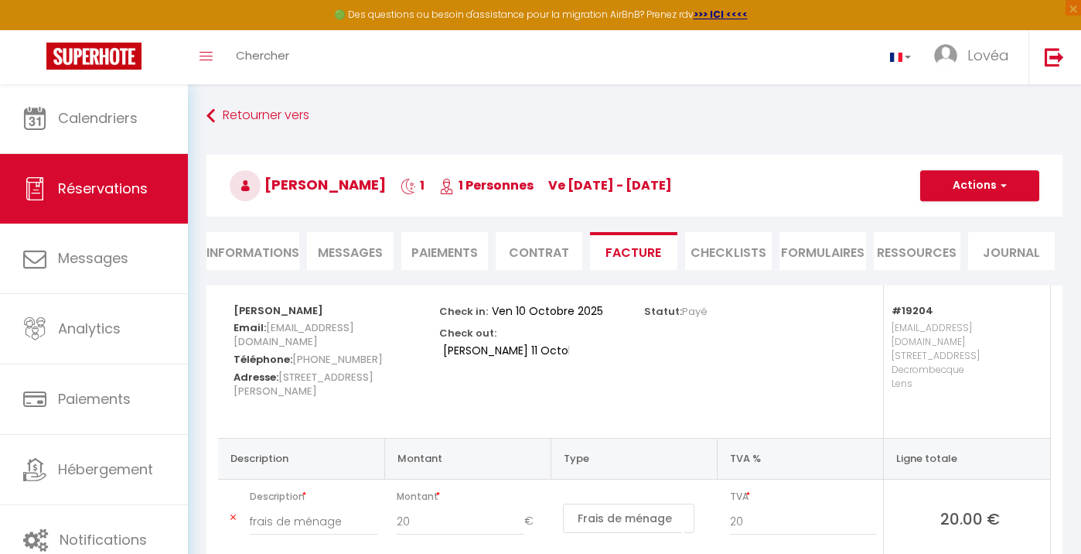
click at [979, 177] on button "Actions" at bounding box center [979, 185] width 119 height 31
click at [971, 259] on link "Envoyer la facture" at bounding box center [968, 260] width 130 height 20
type input "gmarce.478867@guest.booking.com"
select select "fr"
type input "Votre facture 6925378 - Le Cottage du Louvre - Matisse - Studio -Netflix4K"
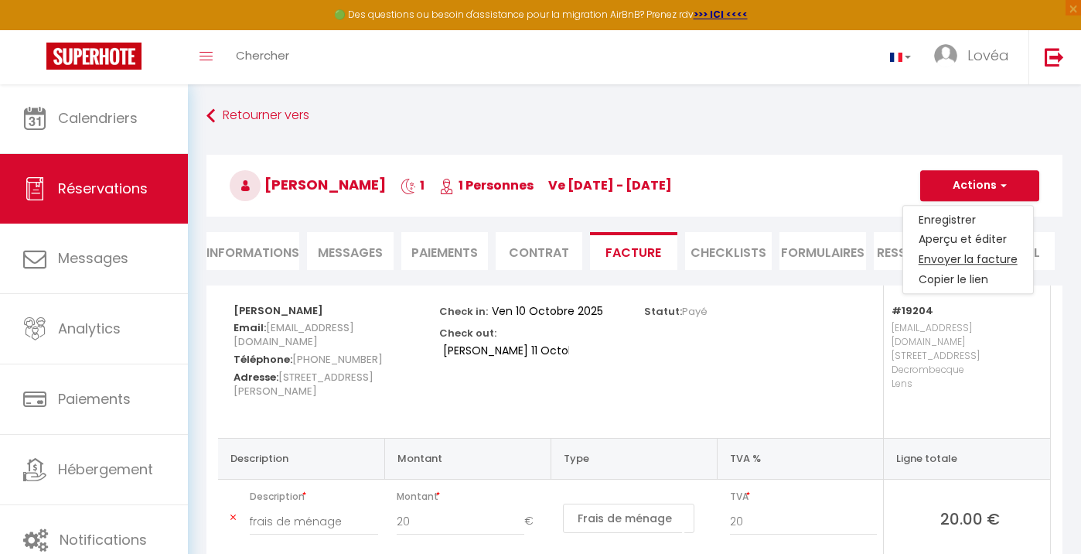
type textarea "Bonjour, Voici le lien pour télécharger votre facture : https://superhote.com/a…"
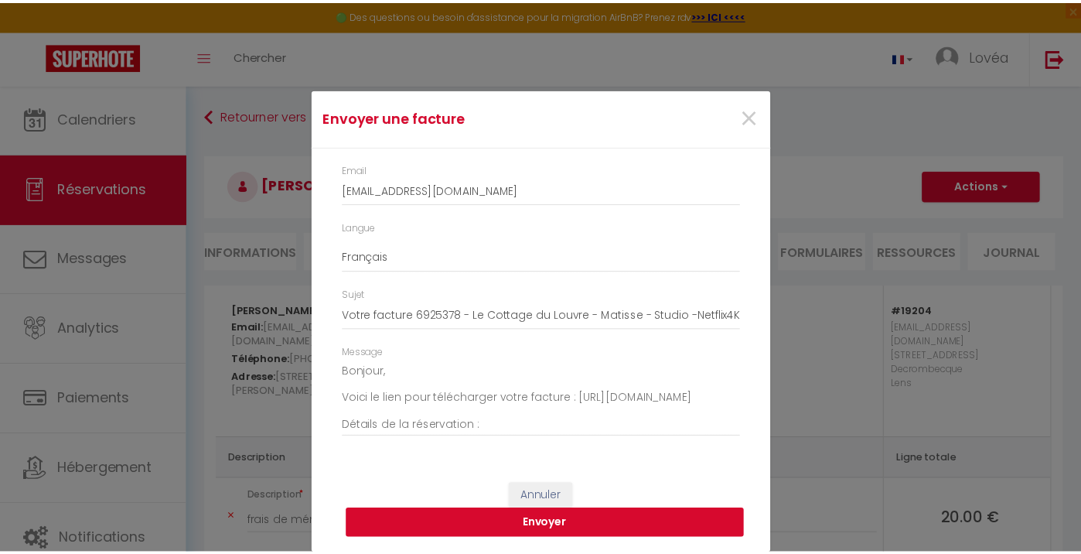
scroll to position [9, 0]
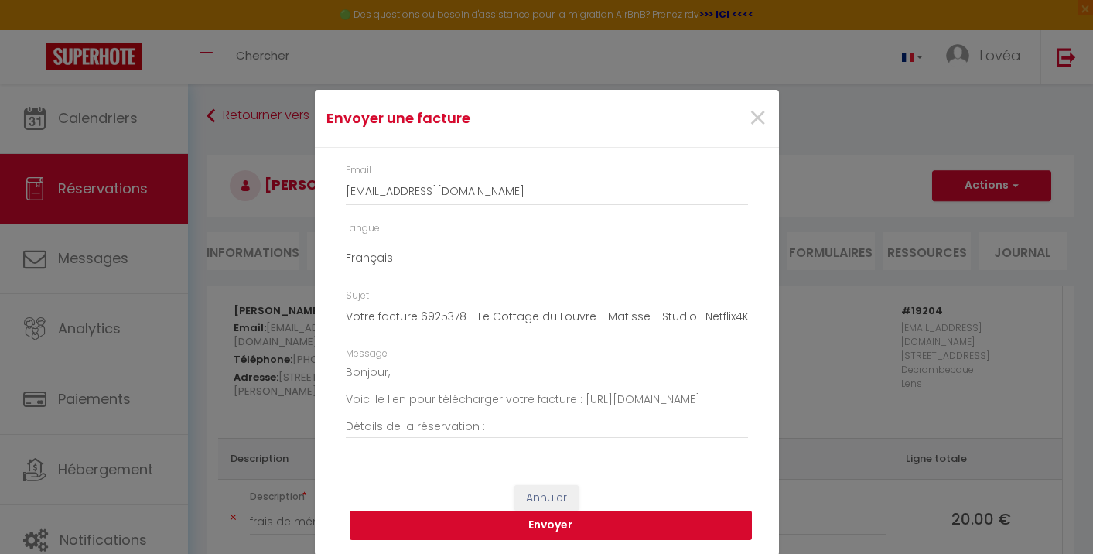
click at [633, 524] on button "Envoyer" at bounding box center [551, 524] width 402 height 29
